Goal: Transaction & Acquisition: Purchase product/service

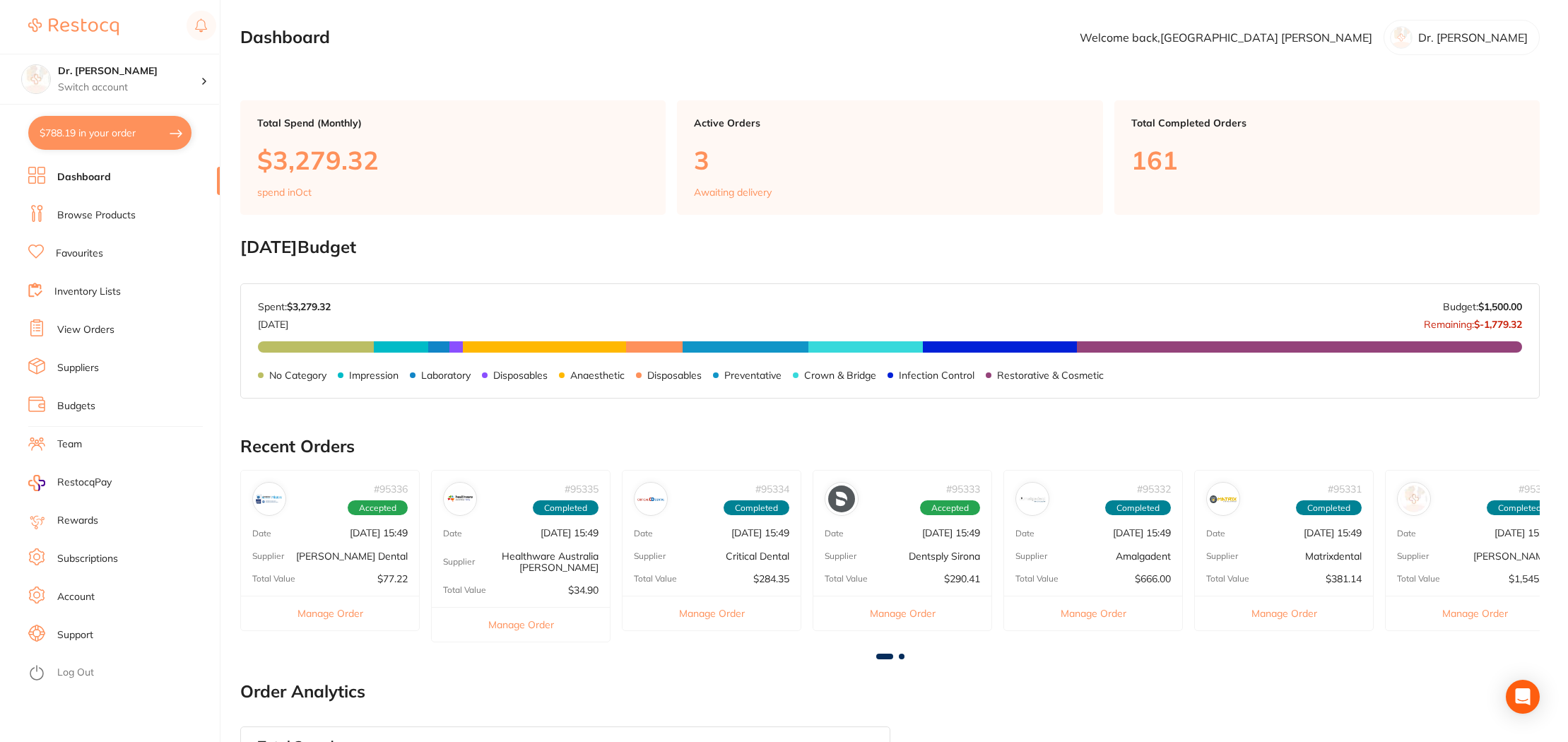
click at [92, 214] on link "Browse Products" at bounding box center [96, 216] width 78 height 15
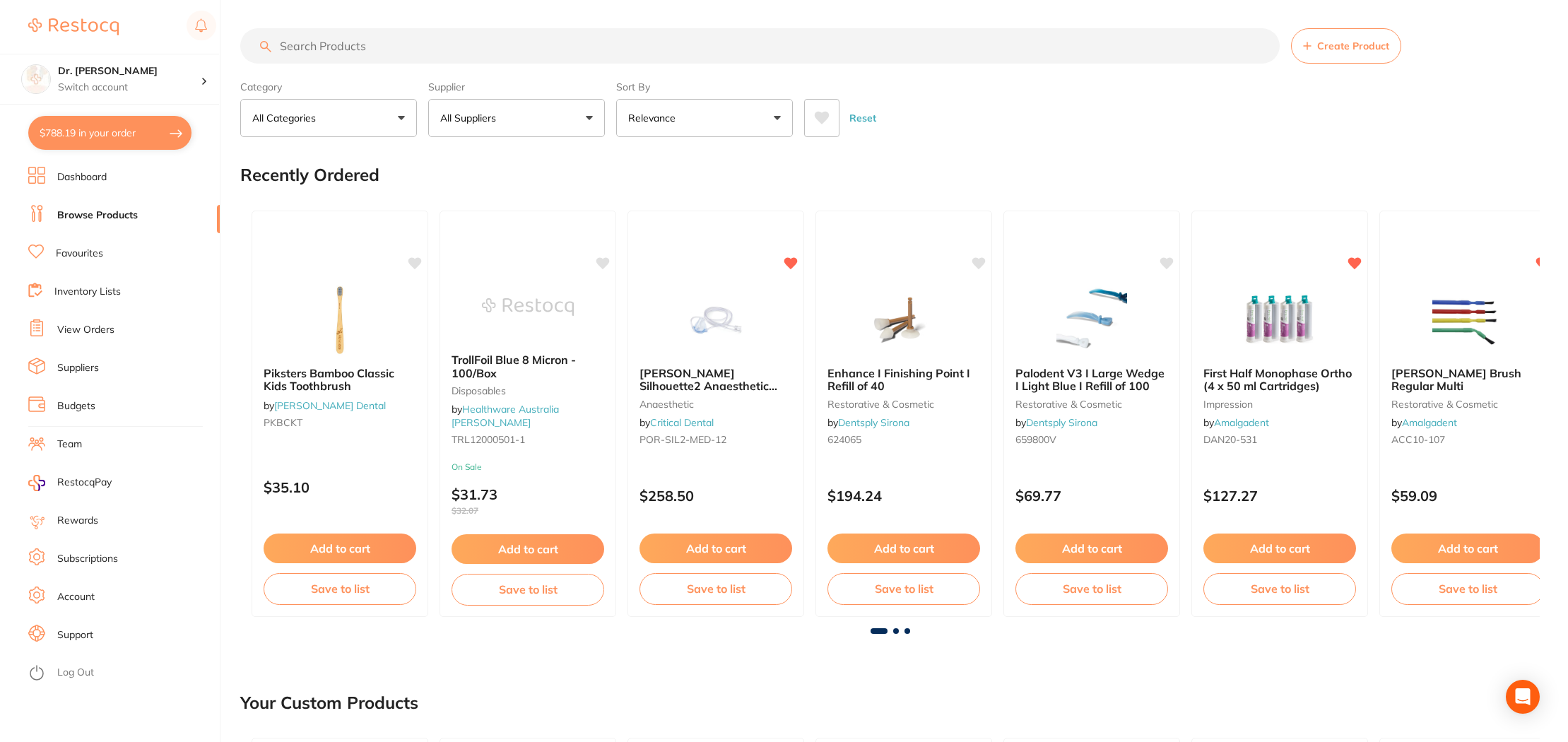
click at [294, 43] on input "search" at bounding box center [760, 46] width 1039 height 36
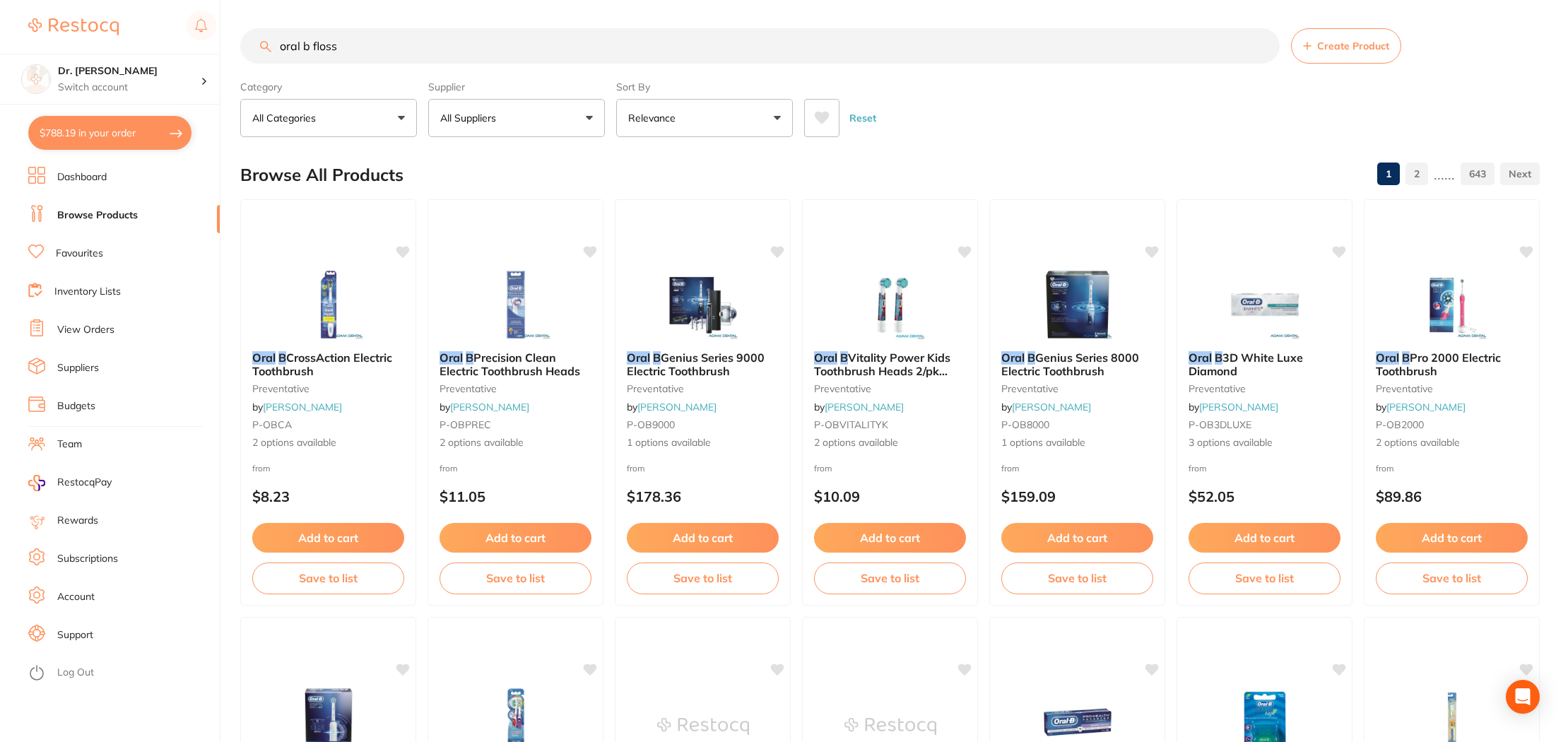
type input "oral b floss"
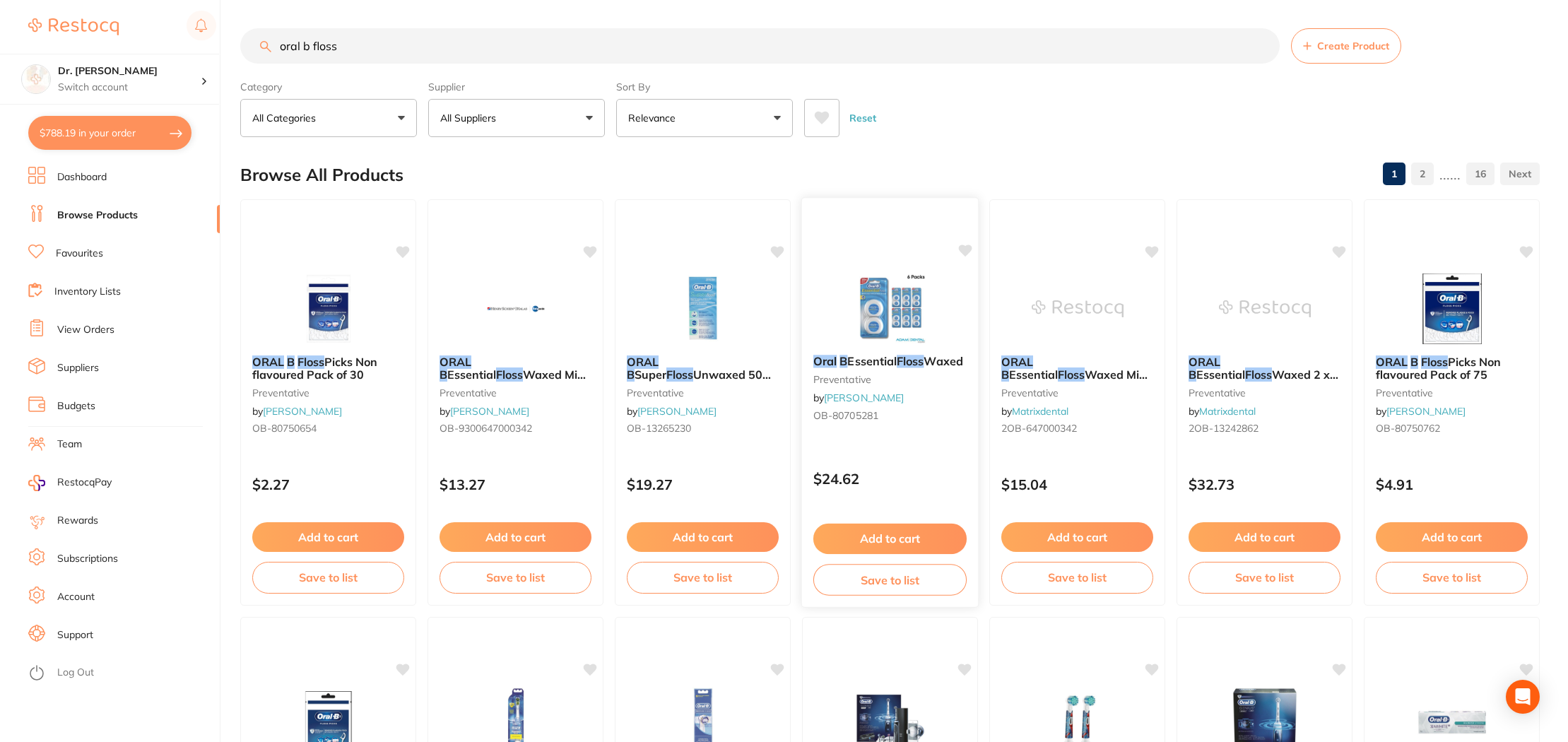
click at [874, 534] on button "Add to cart" at bounding box center [890, 539] width 153 height 31
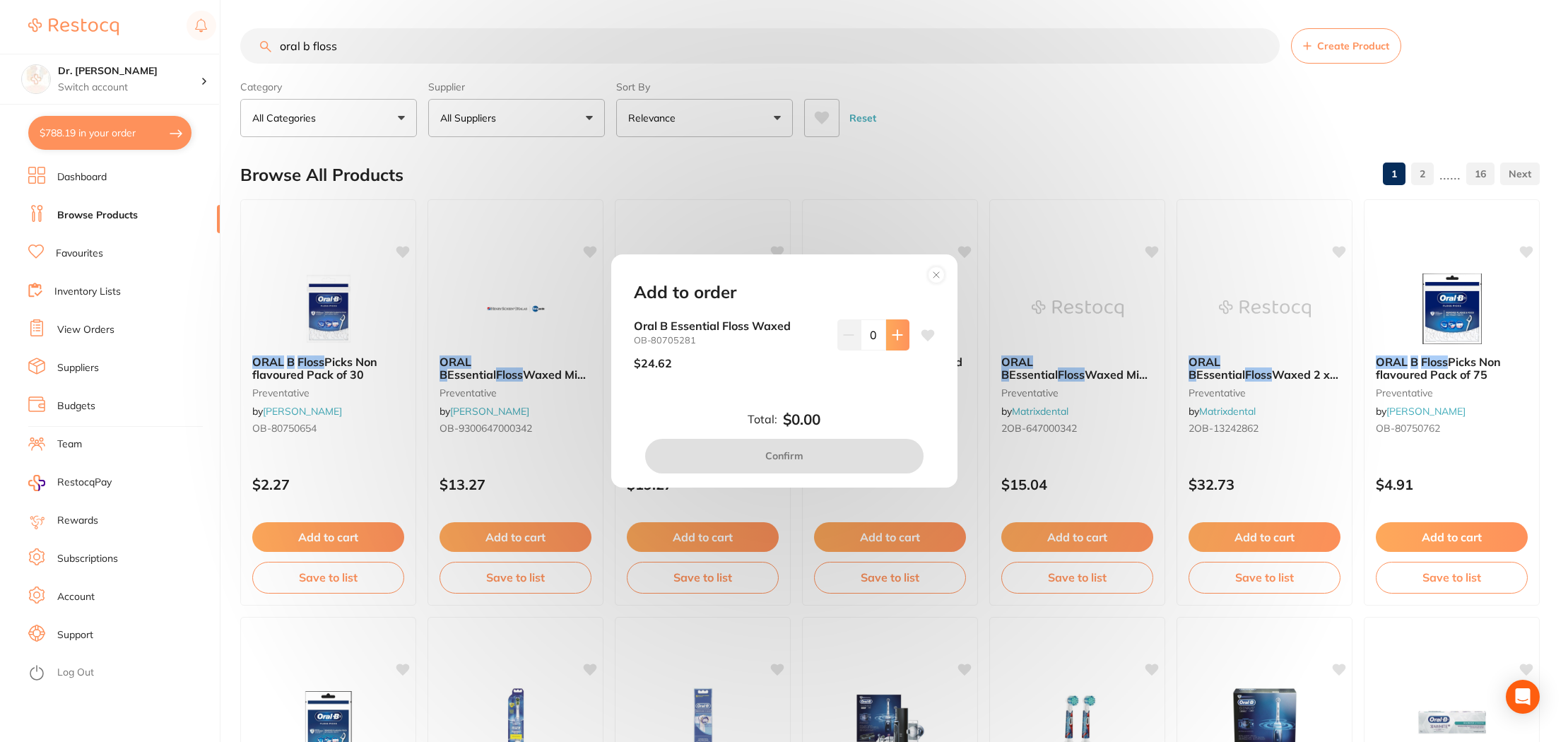
click at [889, 321] on button at bounding box center [897, 335] width 23 height 31
type input "1"
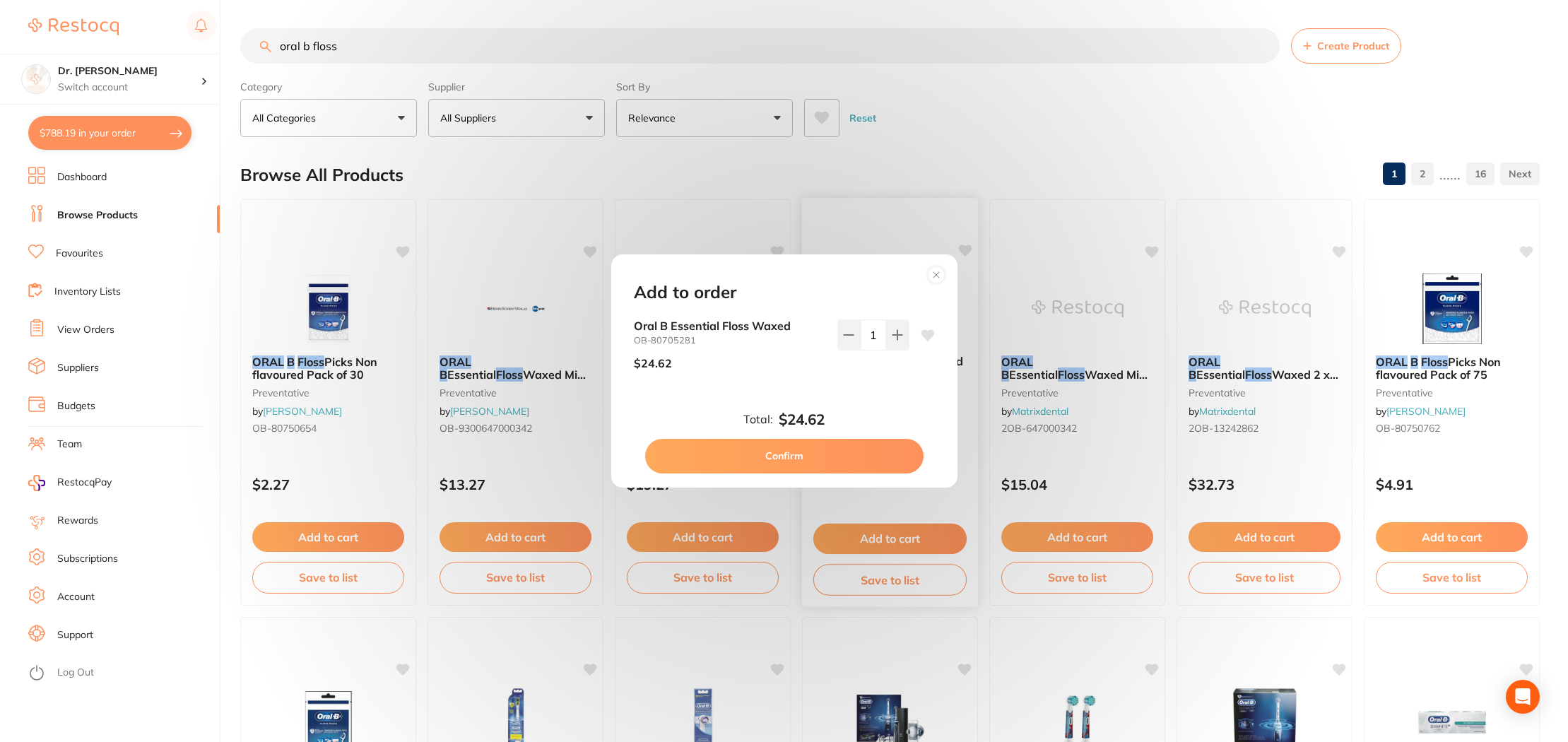
click at [804, 455] on button "Confirm" at bounding box center [784, 455] width 279 height 34
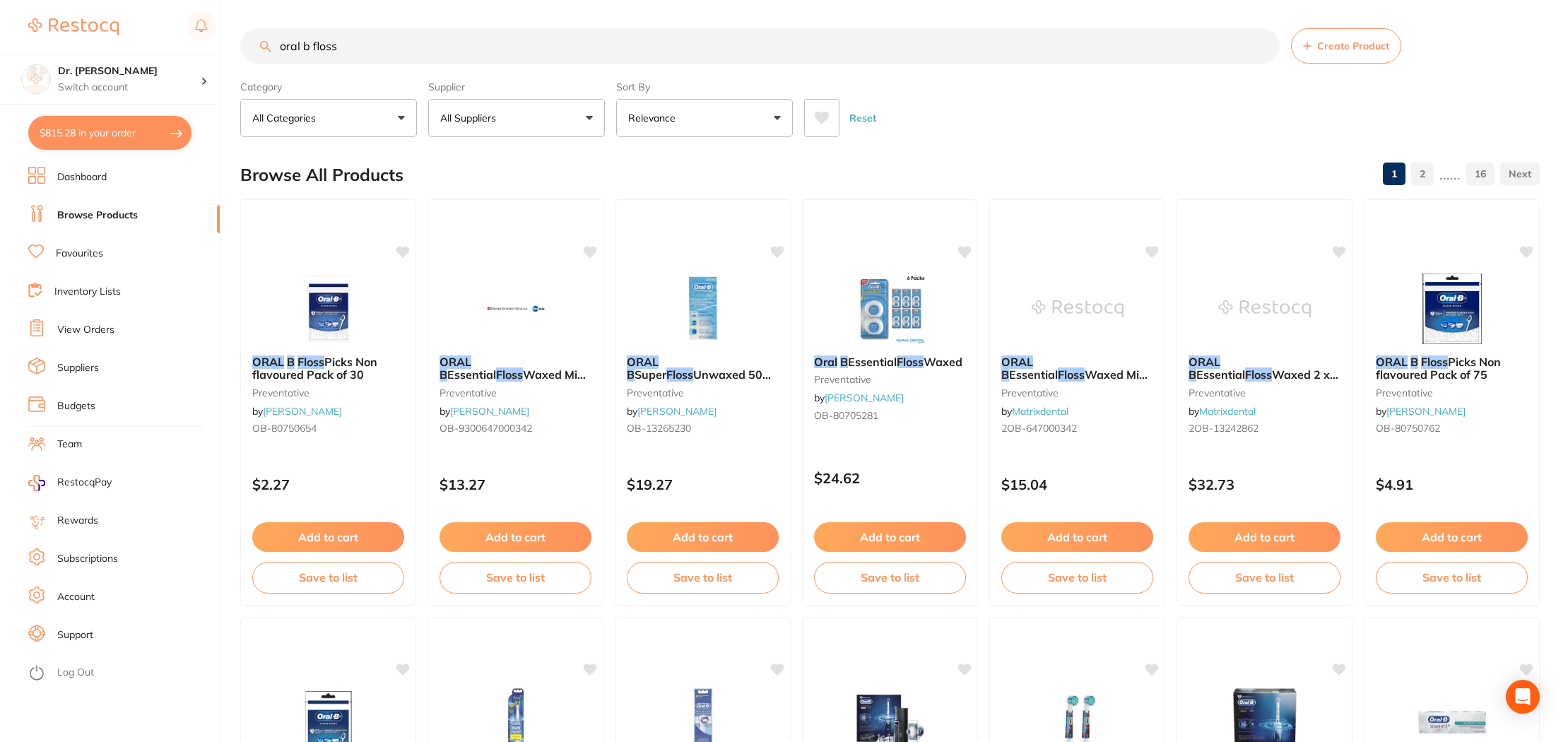
click at [95, 212] on link "Browse Products" at bounding box center [98, 216] width 81 height 15
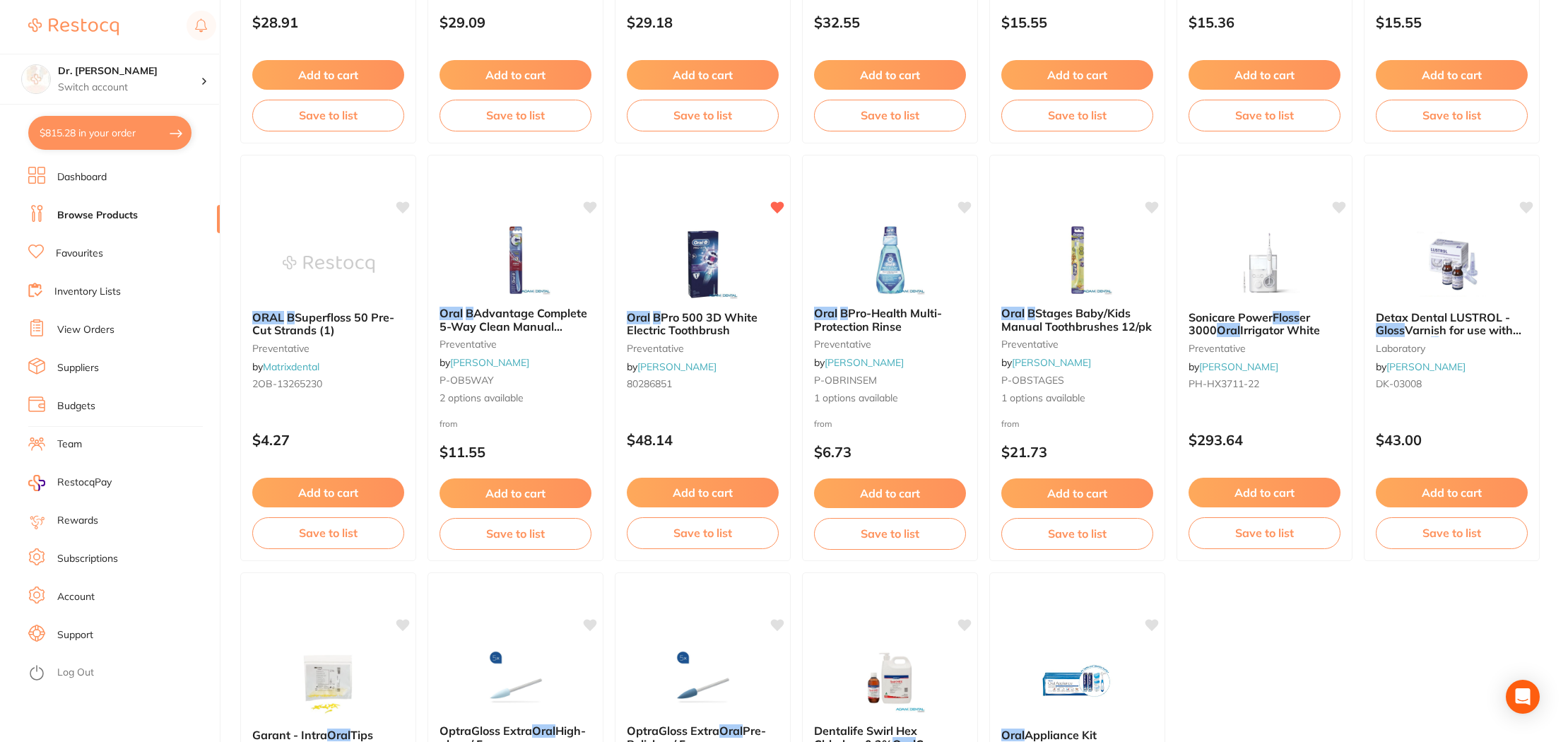
scroll to position [2551, 0]
click at [82, 260] on link "Favourites" at bounding box center [79, 254] width 48 height 15
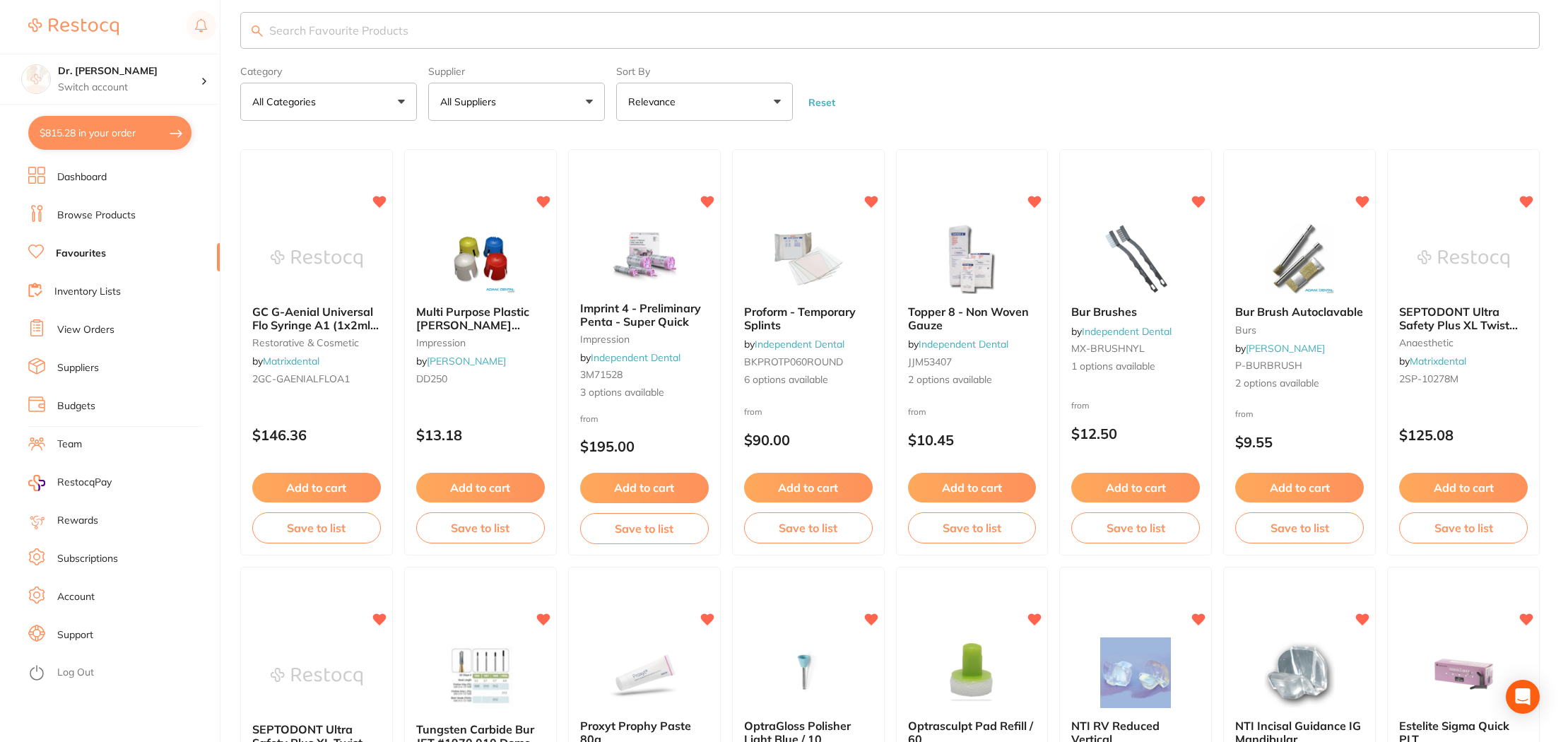
scroll to position [19, 0]
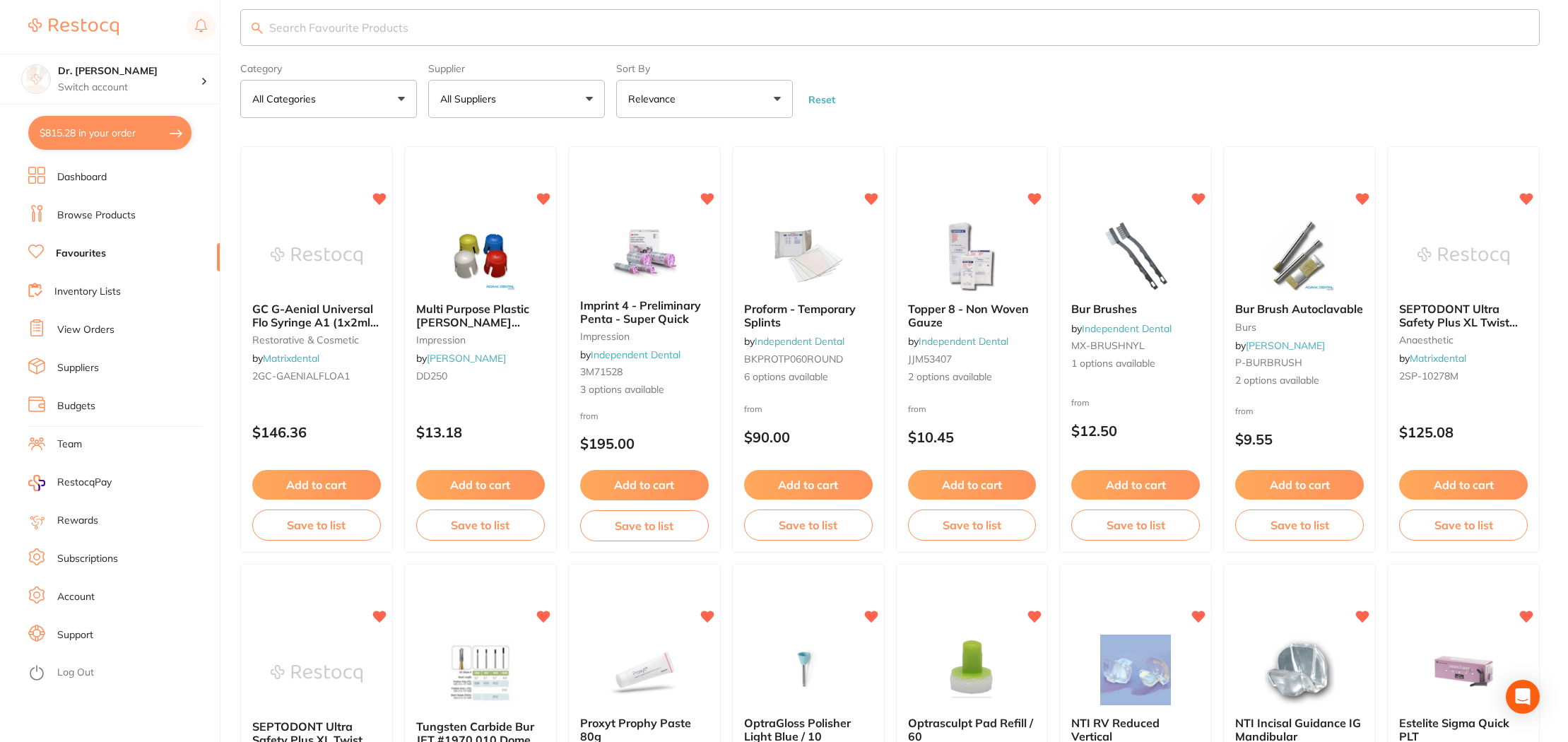
click at [472, 36] on input "search" at bounding box center [890, 27] width 1299 height 37
type input "opral b floss"
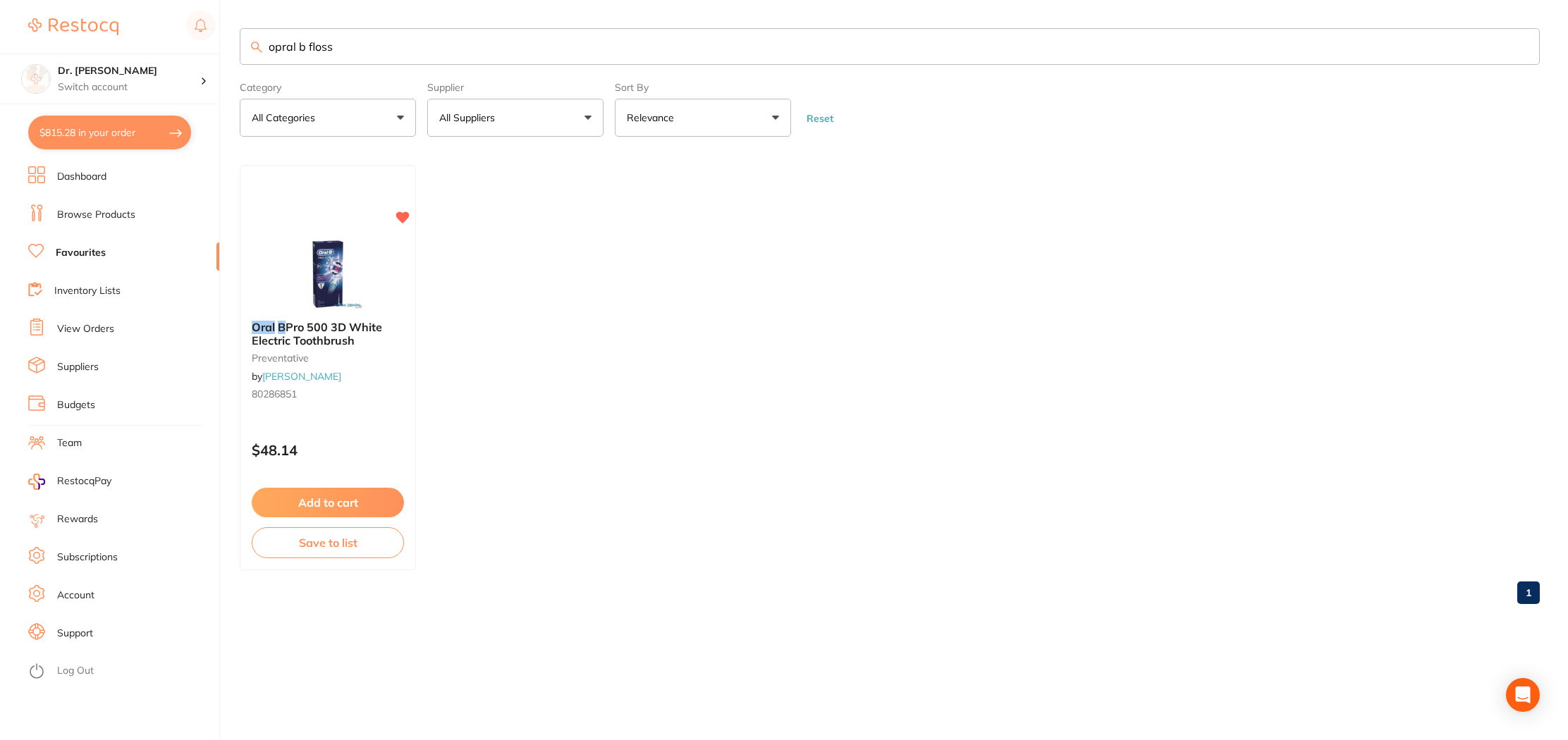
click at [85, 224] on li "Browse Products" at bounding box center [123, 215] width 191 height 21
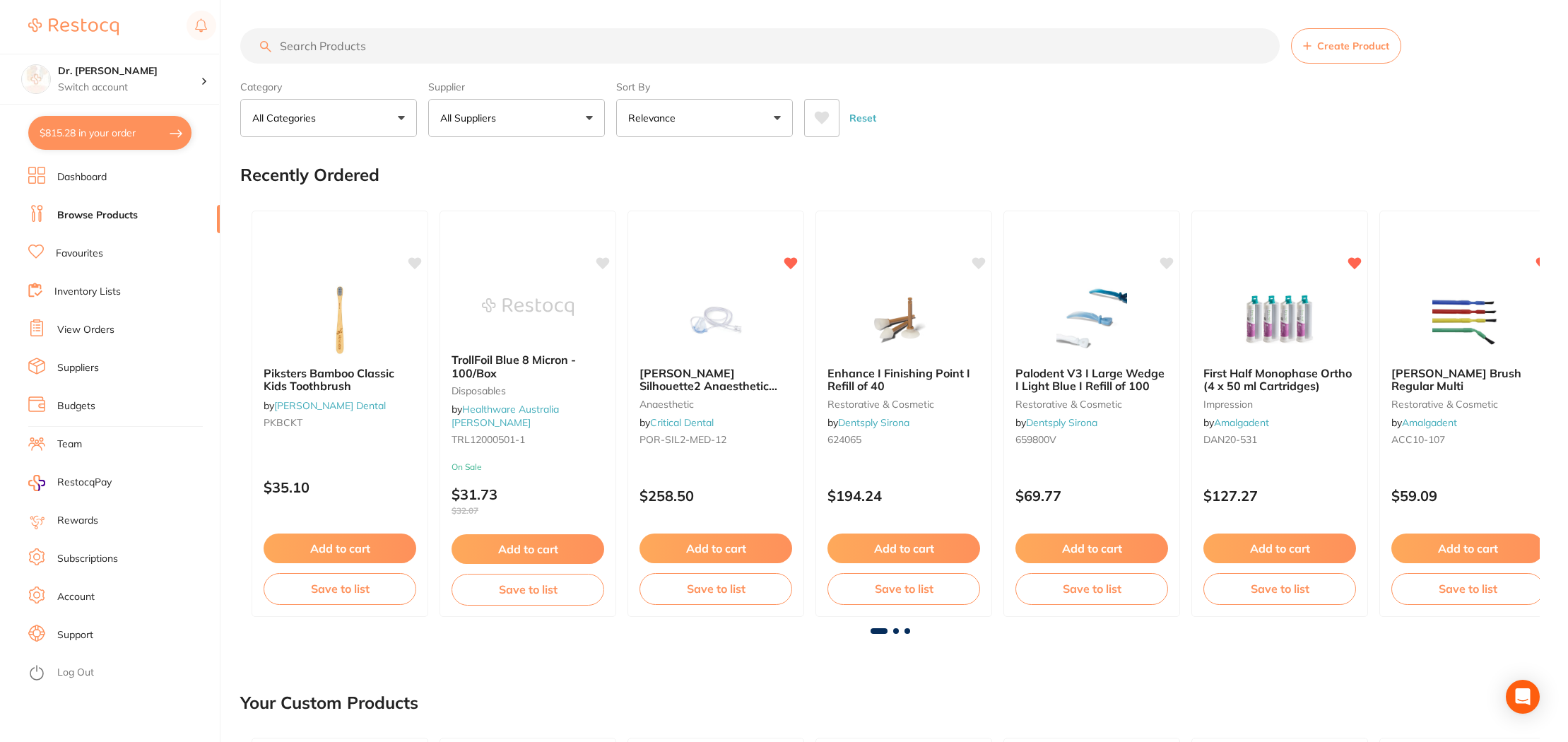
click at [315, 43] on input "search" at bounding box center [760, 46] width 1039 height 36
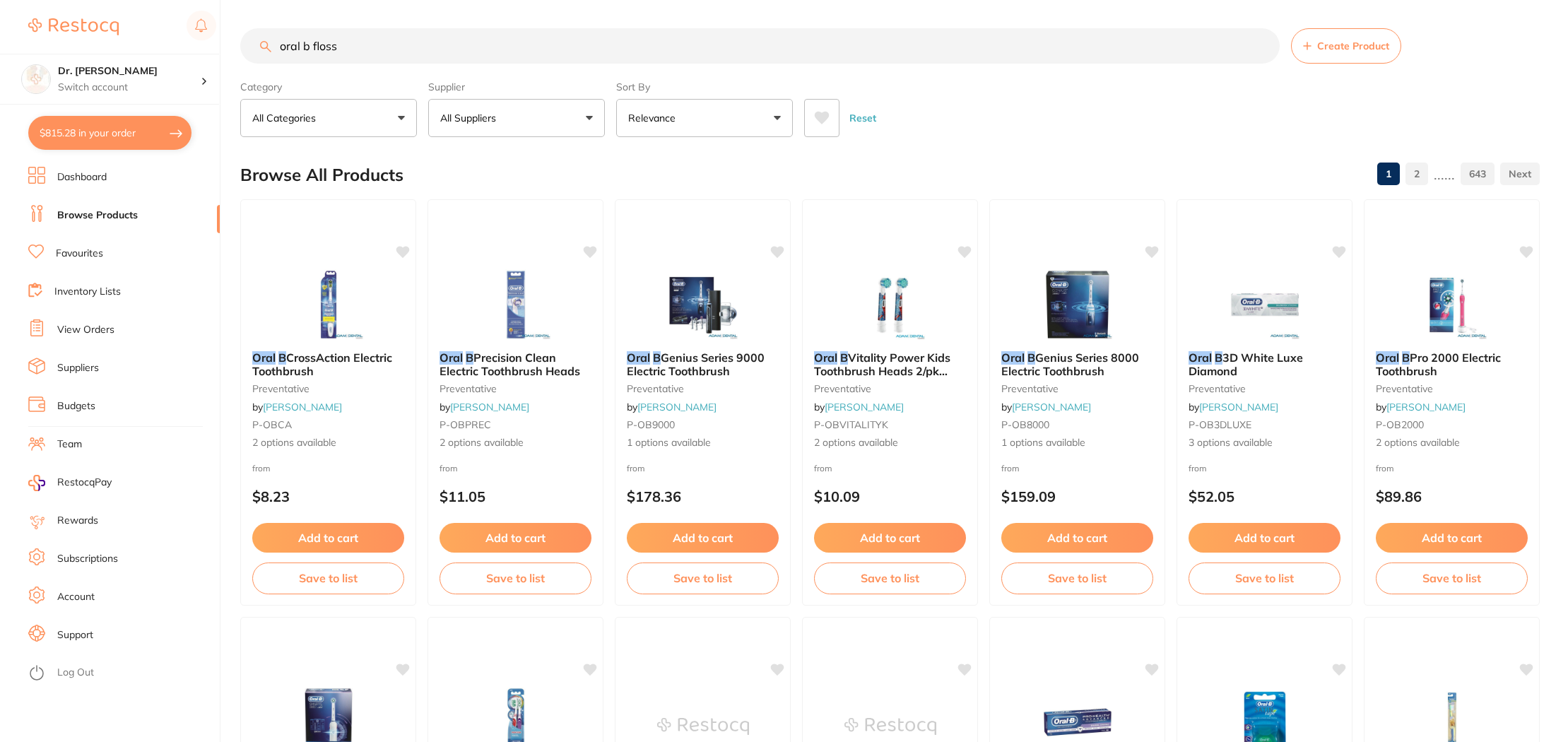
type input "oral b floss"
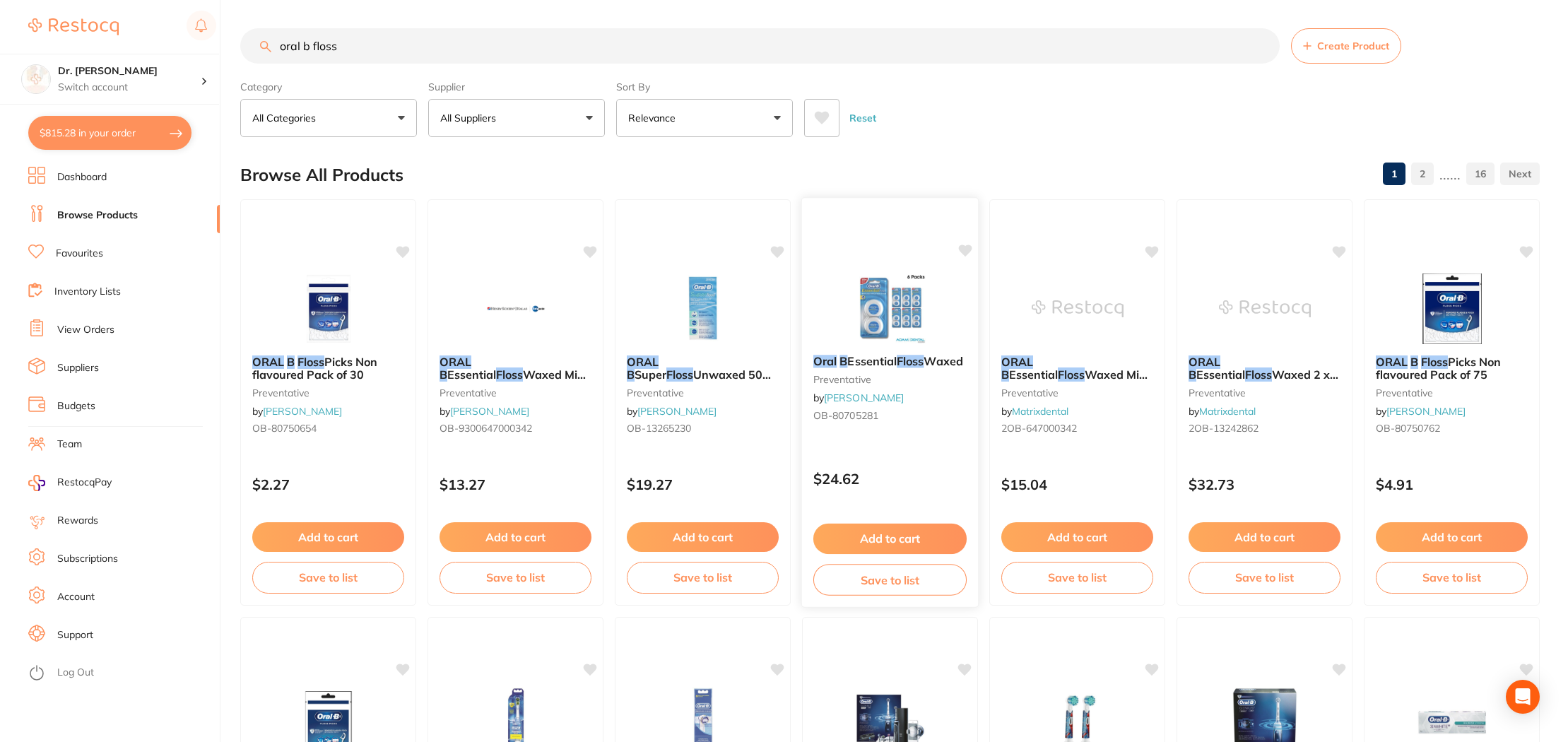
click at [965, 253] on icon at bounding box center [966, 250] width 14 height 12
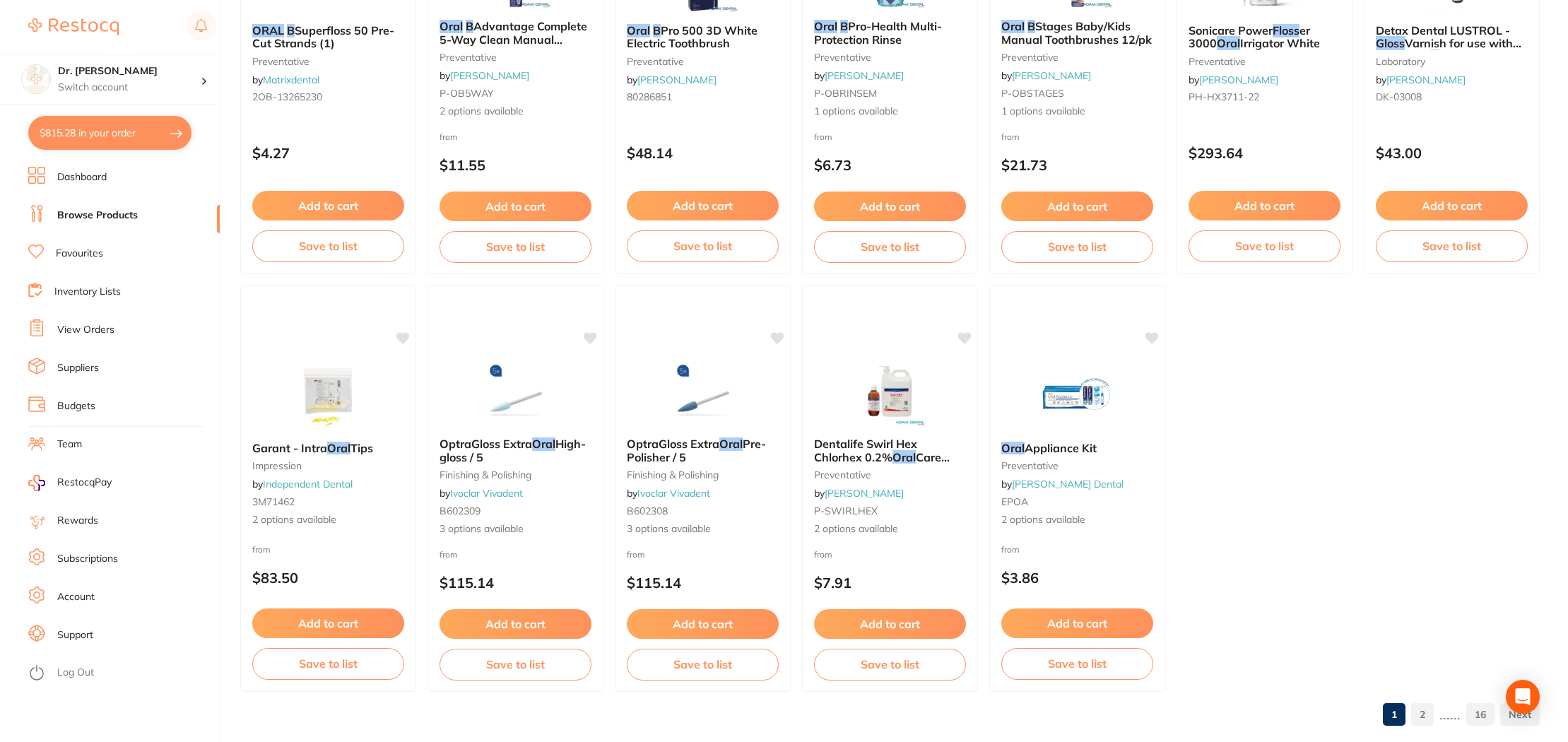
scroll to position [2861, 0]
